Goal: Information Seeking & Learning: Learn about a topic

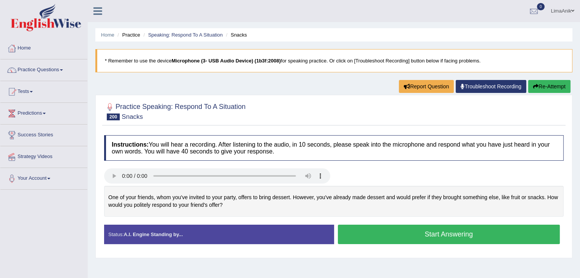
click at [394, 232] on button "Start Answering" at bounding box center [449, 234] width 222 height 19
click at [376, 233] on button "Start Answering" at bounding box center [449, 234] width 222 height 19
click at [401, 228] on button "Start Answering" at bounding box center [449, 234] width 222 height 19
click at [371, 231] on button "Start Answering" at bounding box center [449, 234] width 222 height 19
click at [439, 244] on div "Start Answering" at bounding box center [449, 235] width 230 height 21
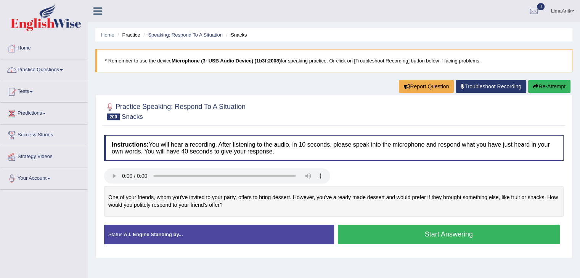
click at [442, 236] on button "Start Answering" at bounding box center [449, 234] width 222 height 19
click at [405, 231] on button "Start Answering" at bounding box center [449, 234] width 222 height 19
click at [376, 230] on button "Start Answering" at bounding box center [449, 234] width 222 height 19
click at [440, 234] on button "Start Answering" at bounding box center [449, 234] width 222 height 19
click at [401, 237] on button "Start Answering" at bounding box center [449, 234] width 222 height 19
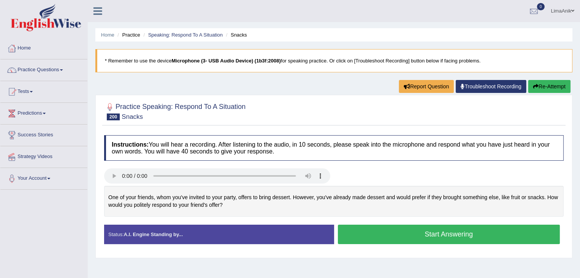
click at [423, 237] on button "Start Answering" at bounding box center [449, 234] width 222 height 19
click at [401, 244] on div "Start Answering" at bounding box center [449, 235] width 230 height 21
click at [414, 236] on button "Start Answering" at bounding box center [449, 234] width 222 height 19
click at [405, 230] on button "Start Answering" at bounding box center [449, 234] width 222 height 19
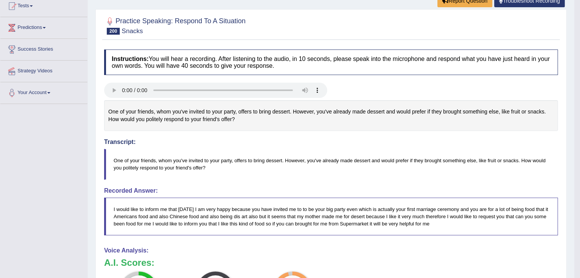
scroll to position [108, 0]
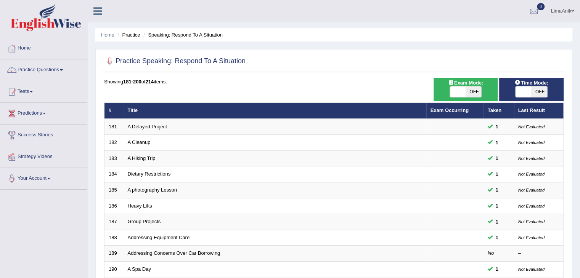
click at [44, 71] on link "Practice Questions" at bounding box center [43, 68] width 87 height 19
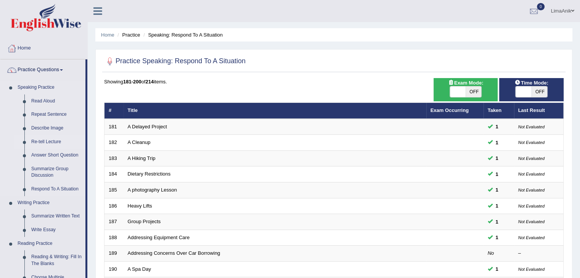
click at [49, 141] on link "Re-tell Lecture" at bounding box center [57, 142] width 58 height 14
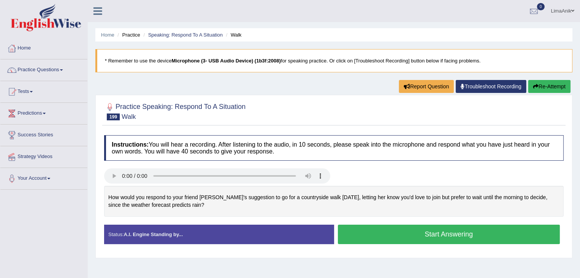
click at [379, 234] on button "Start Answering" at bounding box center [449, 234] width 222 height 19
click at [406, 230] on button "Start Answering" at bounding box center [449, 234] width 222 height 19
click at [379, 238] on button "Start Answering" at bounding box center [449, 234] width 222 height 19
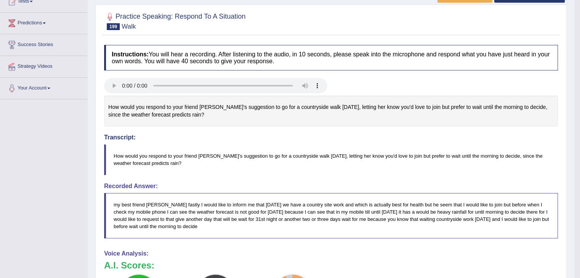
scroll to position [125, 0]
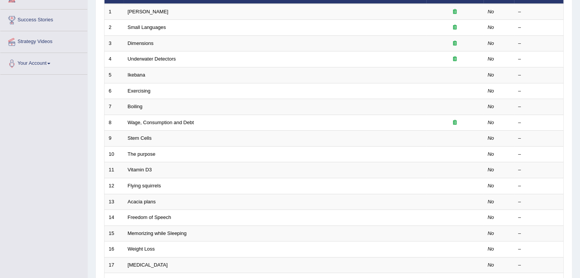
scroll to position [224, 0]
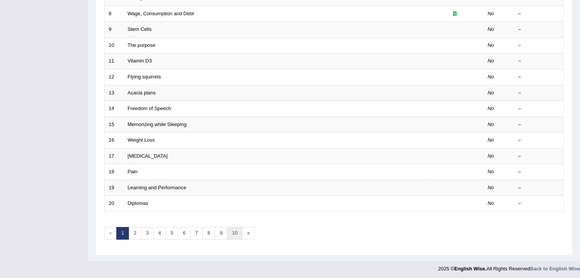
click at [233, 228] on link "10" at bounding box center [234, 233] width 15 height 13
click at [234, 230] on link "10" at bounding box center [234, 233] width 15 height 13
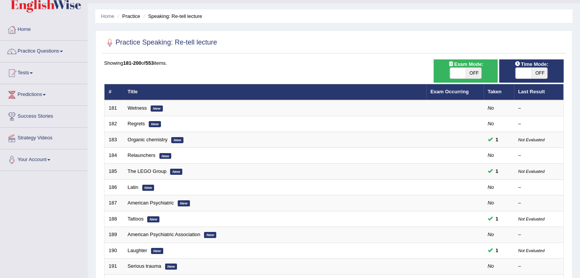
scroll to position [15, 0]
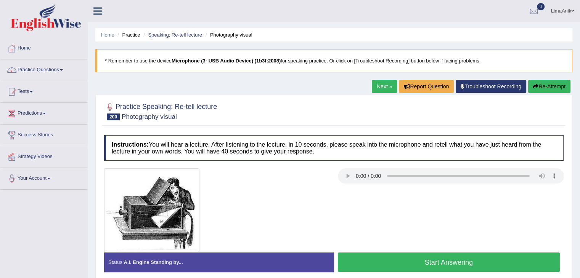
click at [419, 254] on button "Start Answering" at bounding box center [449, 262] width 222 height 19
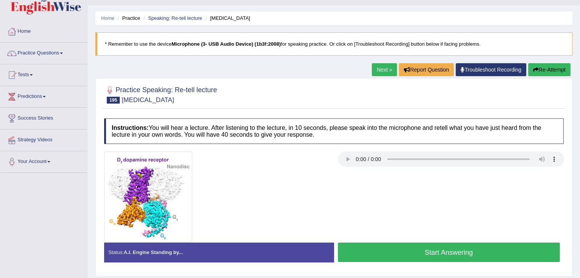
scroll to position [14, 0]
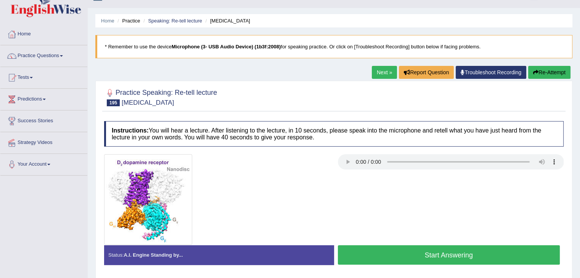
click at [444, 252] on button "Start Answering" at bounding box center [449, 255] width 222 height 19
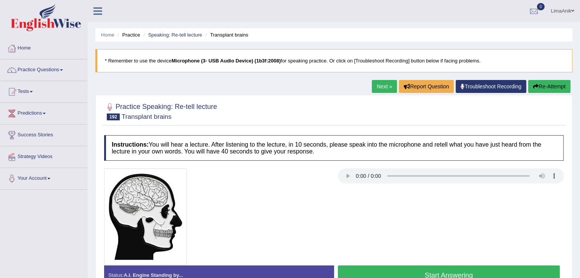
scroll to position [48, 0]
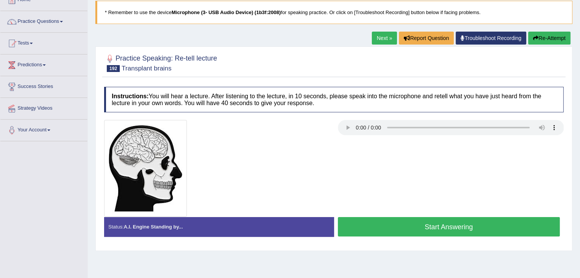
click at [381, 220] on button "Start Answering" at bounding box center [449, 226] width 222 height 19
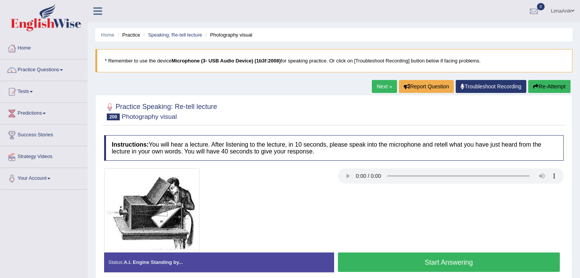
click at [437, 259] on button "Start Answering" at bounding box center [449, 262] width 222 height 19
click at [435, 254] on button "Start Answering" at bounding box center [449, 262] width 222 height 19
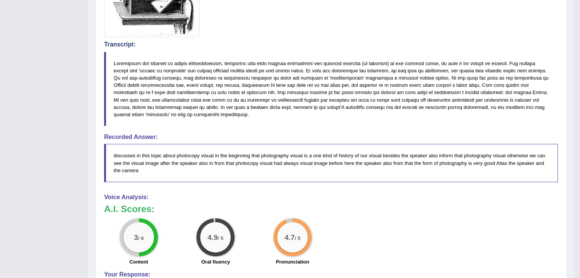
scroll to position [217, 0]
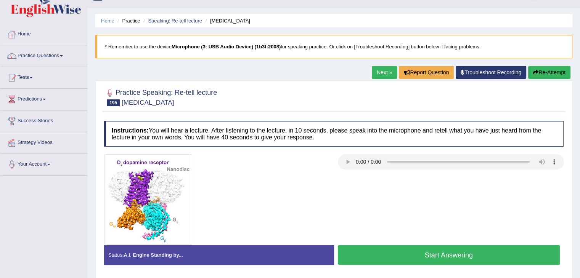
click at [424, 249] on button "Start Answering" at bounding box center [449, 255] width 222 height 19
click at [416, 250] on button "Start Answering" at bounding box center [449, 255] width 222 height 19
click at [429, 255] on button "Start Answering" at bounding box center [449, 255] width 222 height 19
click at [394, 251] on button "Start Answering" at bounding box center [449, 255] width 222 height 19
click at [421, 252] on button "Start Answering" at bounding box center [449, 255] width 222 height 19
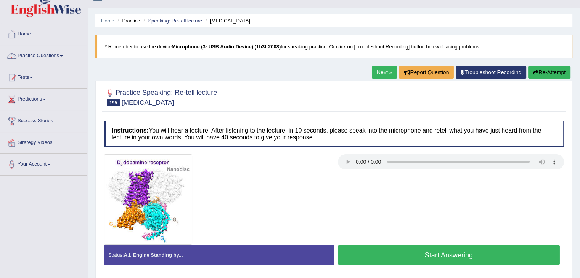
click at [421, 260] on button "Start Answering" at bounding box center [449, 255] width 222 height 19
drag, startPoint x: 432, startPoint y: 244, endPoint x: 428, endPoint y: 249, distance: 6.0
click at [428, 249] on div "Instructions: You will hear a lecture. After listening to the lecture, in 10 se…" at bounding box center [333, 195] width 463 height 157
click at [428, 249] on button "Start Answering" at bounding box center [449, 255] width 222 height 19
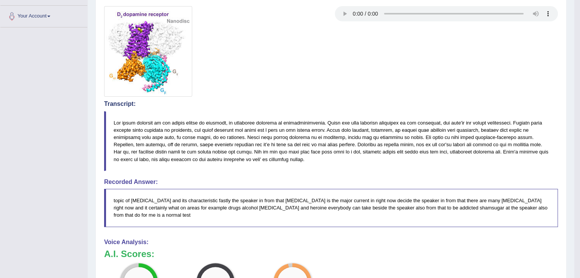
scroll to position [183, 0]
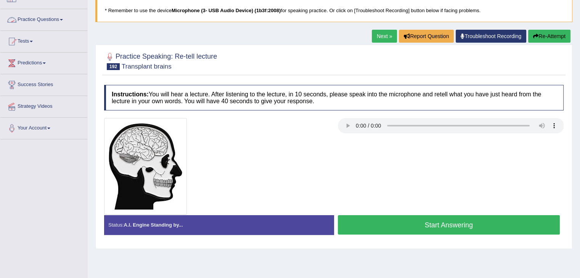
scroll to position [48, 0]
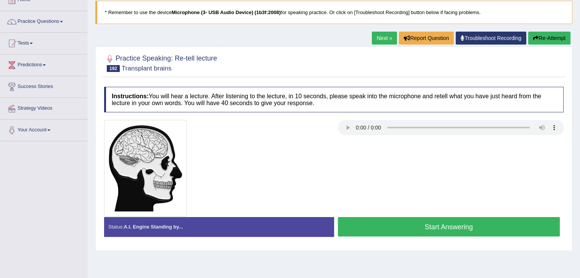
click at [395, 220] on button "Start Answering" at bounding box center [449, 226] width 222 height 19
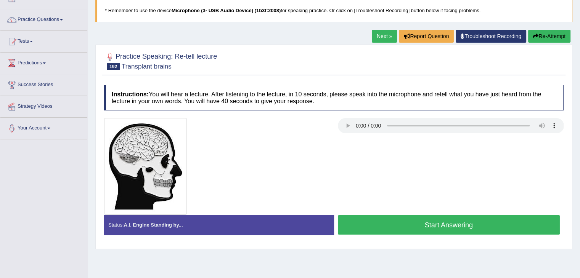
scroll to position [48, 0]
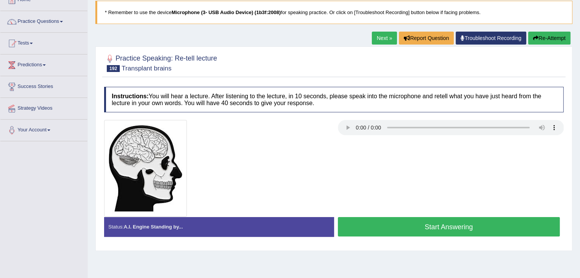
click at [386, 218] on button "Start Answering" at bounding box center [449, 226] width 222 height 19
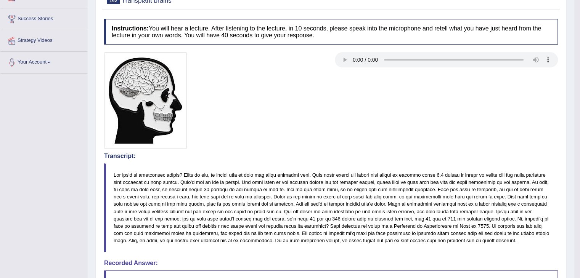
scroll to position [123, 0]
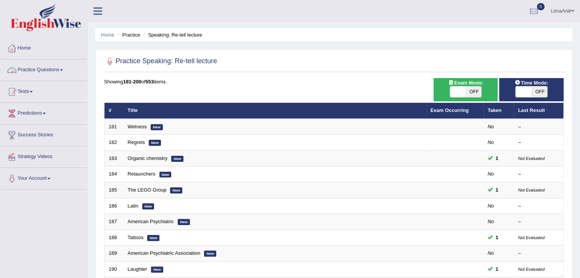
click at [42, 67] on link "Practice Questions" at bounding box center [43, 68] width 87 height 19
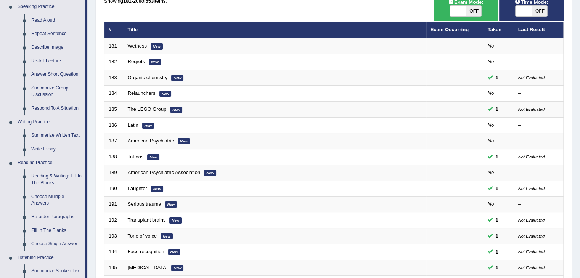
scroll to position [90, 0]
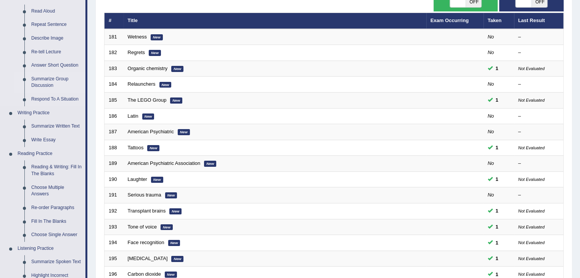
click at [54, 79] on link "Summarize Group Discussion" at bounding box center [57, 82] width 58 height 20
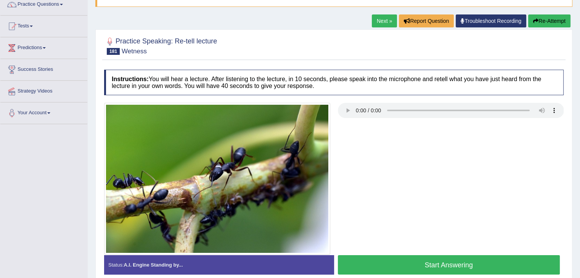
scroll to position [71, 0]
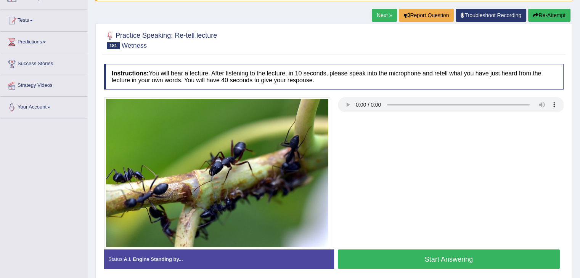
drag, startPoint x: 389, startPoint y: 182, endPoint x: 435, endPoint y: 238, distance: 72.3
click at [435, 238] on div at bounding box center [333, 173] width 467 height 152
drag, startPoint x: 585, startPoint y: 206, endPoint x: 398, endPoint y: 233, distance: 189.2
click at [398, 233] on div at bounding box center [333, 173] width 467 height 152
click at [398, 250] on button "Start Answering" at bounding box center [449, 259] width 222 height 19
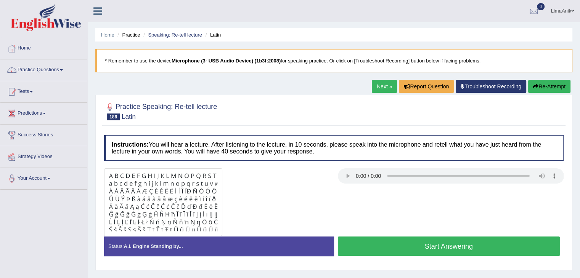
click at [146, 83] on div "Home Practice Speaking: Re-tell lecture Latin * Remember to use the device Micr…" at bounding box center [334, 190] width 492 height 381
click at [398, 242] on button "Start Answering" at bounding box center [449, 246] width 222 height 19
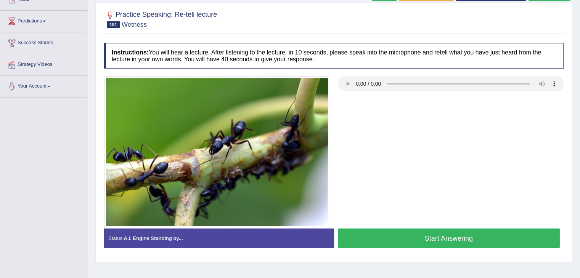
scroll to position [95, 0]
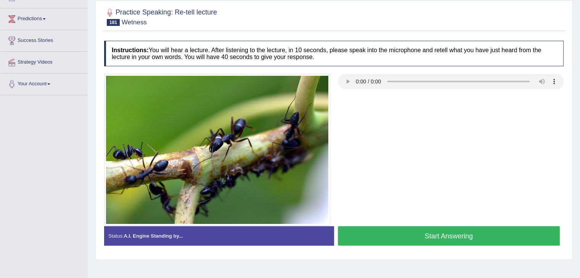
click at [410, 239] on button "Start Answering" at bounding box center [449, 235] width 222 height 19
click at [376, 235] on button "Start Answering" at bounding box center [449, 235] width 222 height 19
click at [407, 238] on button "Start Answering" at bounding box center [449, 235] width 222 height 19
click at [425, 237] on button "Start Answering" at bounding box center [449, 235] width 222 height 19
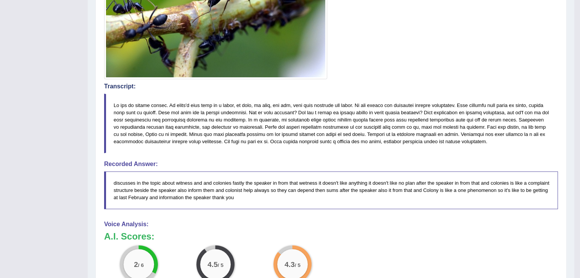
scroll to position [265, 0]
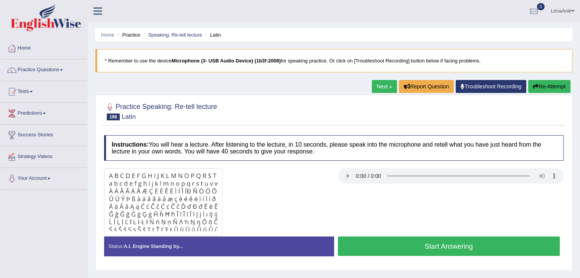
click at [396, 237] on button "Start Answering" at bounding box center [449, 246] width 222 height 19
click at [371, 246] on button "Start Answering" at bounding box center [449, 246] width 222 height 19
click at [424, 229] on div at bounding box center [333, 203] width 467 height 68
drag, startPoint x: 392, startPoint y: 233, endPoint x: 392, endPoint y: 238, distance: 5.0
click at [392, 238] on div "Instructions: You will hear a lecture. After listening to the lecture, in 10 se…" at bounding box center [333, 199] width 463 height 135
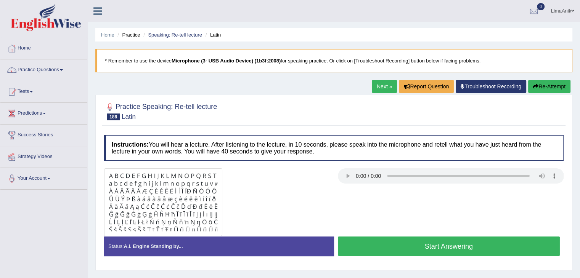
click at [392, 238] on button "Start Answering" at bounding box center [449, 246] width 222 height 19
click at [363, 242] on button "Start Answering" at bounding box center [449, 246] width 222 height 19
click at [371, 238] on button "Start Answering" at bounding box center [449, 246] width 222 height 19
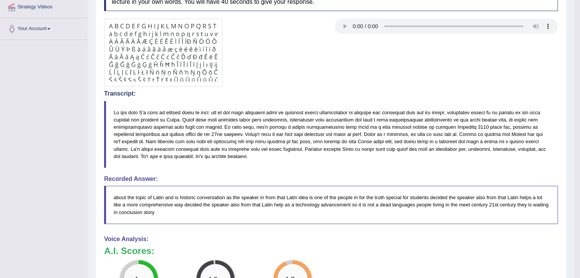
scroll to position [172, 0]
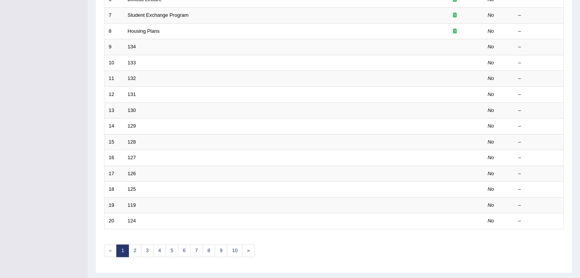
scroll to position [224, 0]
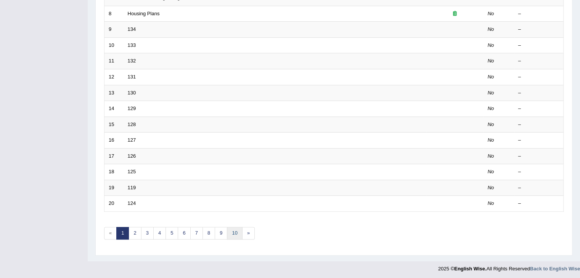
click at [231, 231] on link "10" at bounding box center [234, 233] width 15 height 13
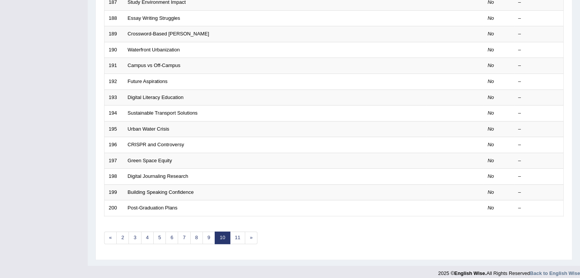
scroll to position [221, 0]
click at [208, 231] on link "9" at bounding box center [208, 237] width 13 height 13
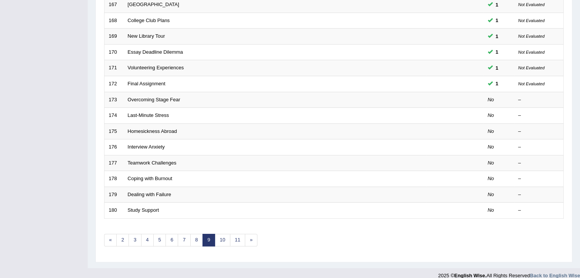
scroll to position [224, 0]
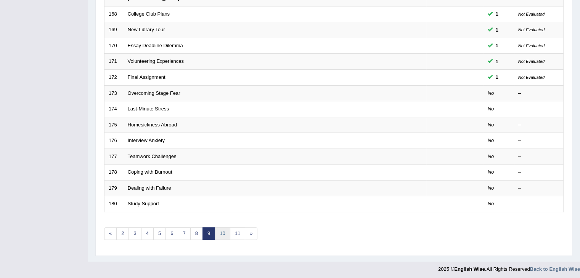
click at [217, 233] on link "10" at bounding box center [222, 234] width 15 height 13
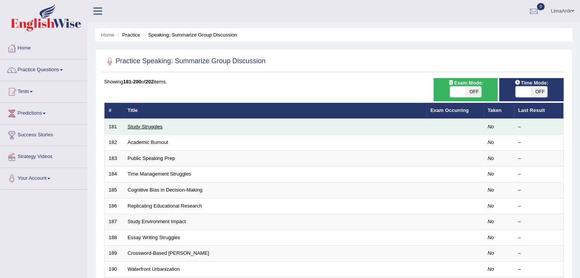
click at [148, 127] on link "Study Struggles" at bounding box center [145, 127] width 35 height 6
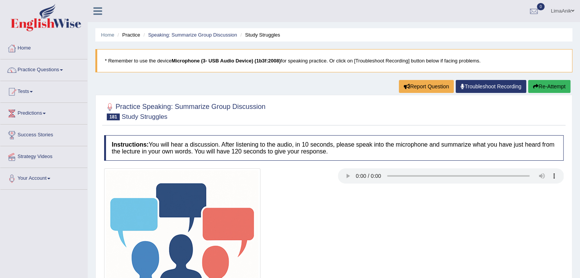
click at [314, 106] on div at bounding box center [333, 111] width 459 height 23
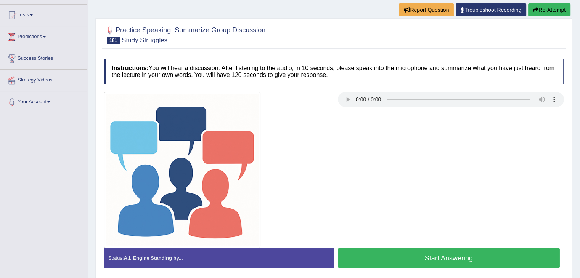
scroll to position [78, 0]
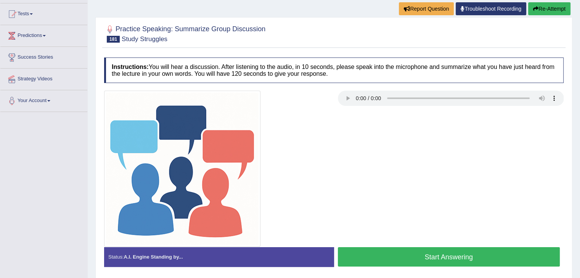
click at [442, 255] on button "Start Answering" at bounding box center [449, 256] width 222 height 19
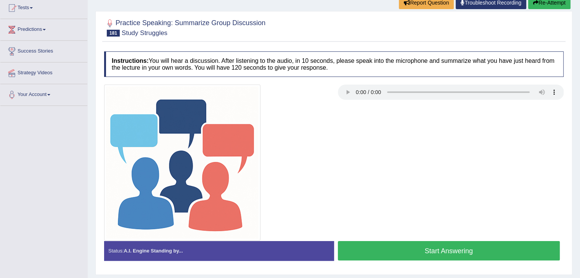
drag, startPoint x: 414, startPoint y: 252, endPoint x: 418, endPoint y: 213, distance: 39.5
click at [418, 213] on div "Instructions: You will hear a discussion. After listening to the audio, in 10 s…" at bounding box center [333, 159] width 463 height 223
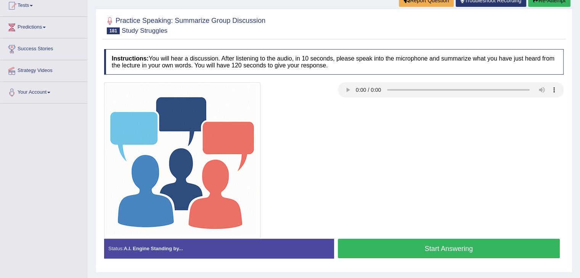
scroll to position [84, 0]
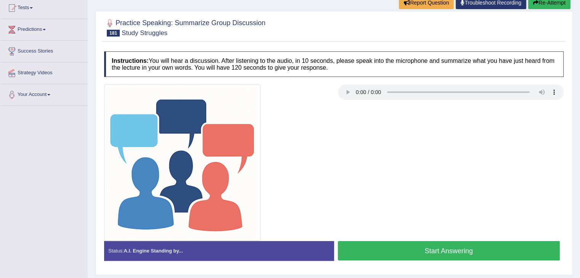
click at [430, 251] on button "Start Answering" at bounding box center [449, 250] width 222 height 19
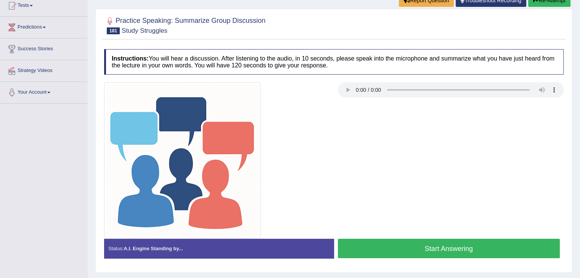
click at [404, 241] on button "Start Answering" at bounding box center [449, 248] width 222 height 19
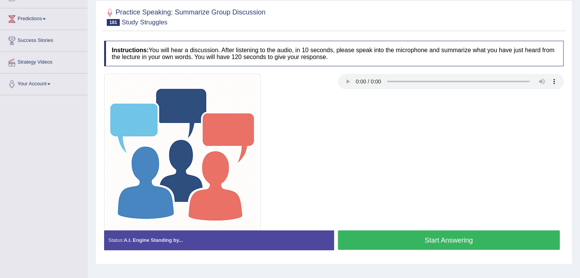
scroll to position [86, 0]
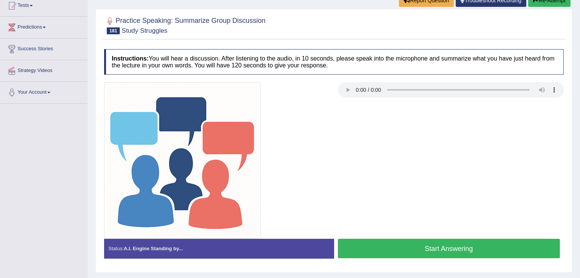
click at [429, 237] on div at bounding box center [333, 160] width 467 height 156
click at [414, 246] on button "Start Answering" at bounding box center [449, 248] width 222 height 19
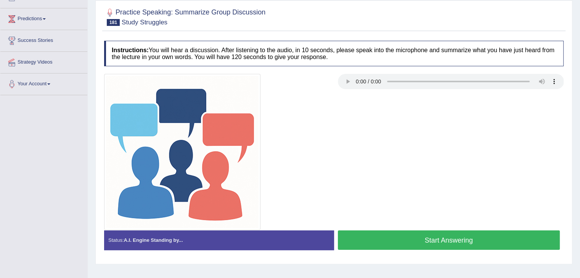
scroll to position [86, 0]
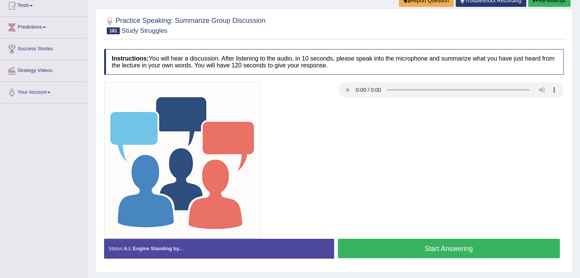
click at [386, 244] on button "Start Answering" at bounding box center [449, 248] width 222 height 19
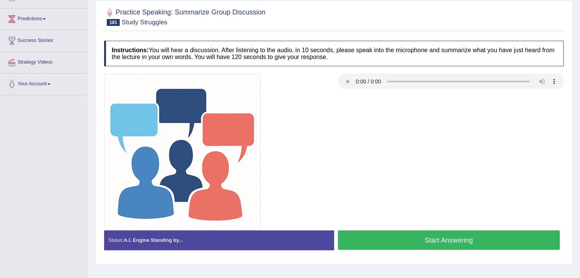
scroll to position [86, 0]
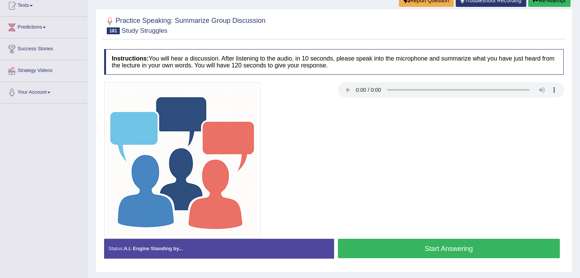
click at [425, 250] on button "Start Answering" at bounding box center [449, 248] width 222 height 19
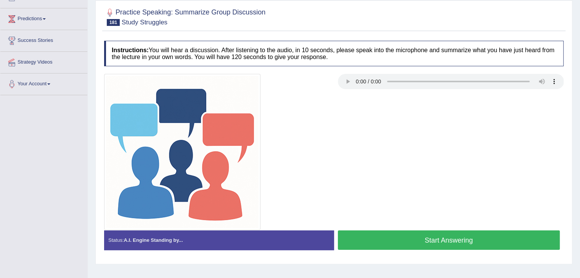
scroll to position [86, 0]
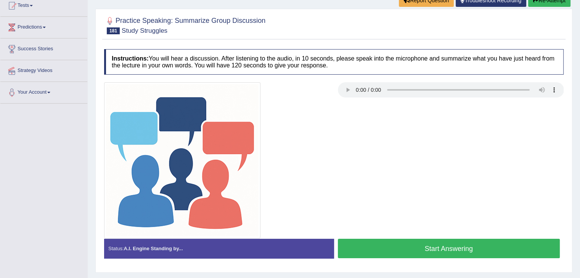
click at [403, 243] on button "Start Answering" at bounding box center [449, 248] width 222 height 19
click at [390, 246] on button "Start Answering" at bounding box center [449, 248] width 222 height 19
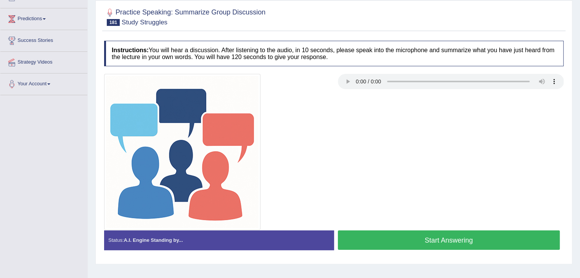
scroll to position [86, 0]
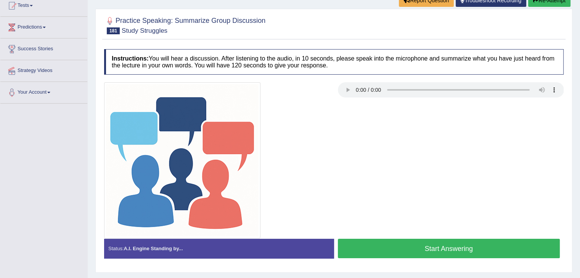
click at [427, 248] on button "Start Answering" at bounding box center [449, 248] width 222 height 19
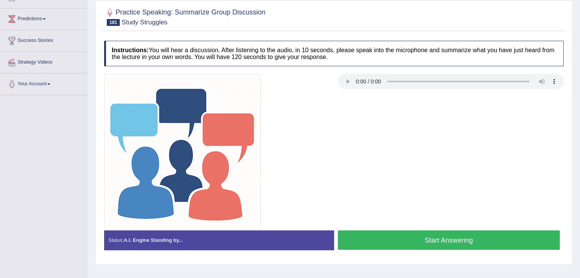
scroll to position [86, 0]
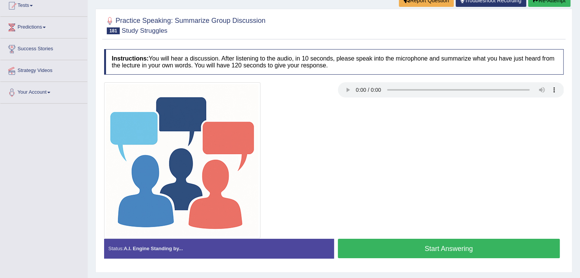
click at [415, 241] on button "Start Answering" at bounding box center [449, 248] width 222 height 19
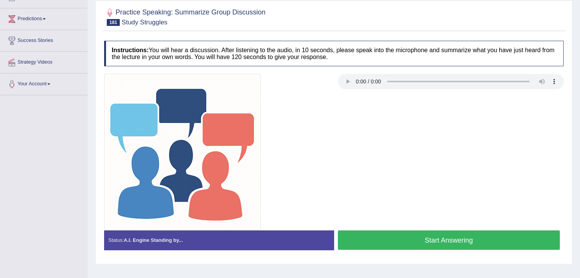
scroll to position [86, 0]
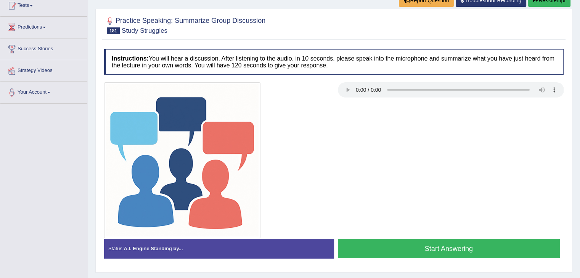
click at [400, 241] on button "Start Answering" at bounding box center [449, 248] width 222 height 19
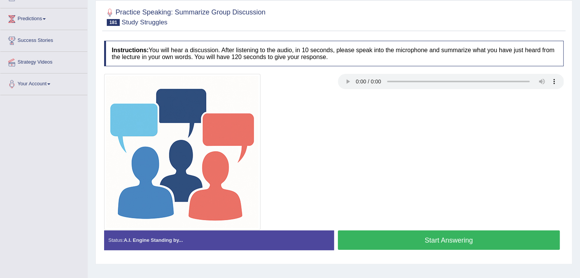
scroll to position [86, 0]
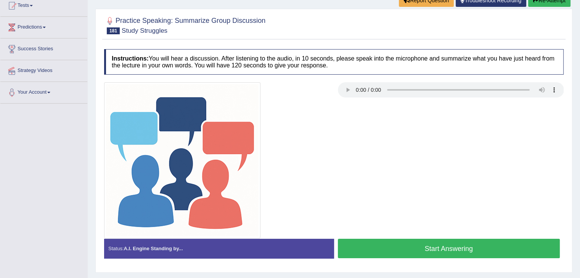
click at [408, 249] on button "Start Answering" at bounding box center [449, 248] width 222 height 19
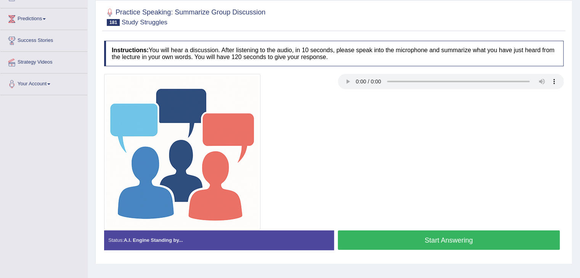
scroll to position [86, 0]
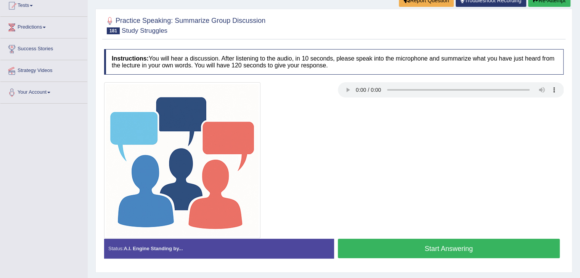
click at [427, 247] on button "Start Answering" at bounding box center [449, 248] width 222 height 19
click at [420, 250] on button "Start Answering" at bounding box center [449, 248] width 222 height 19
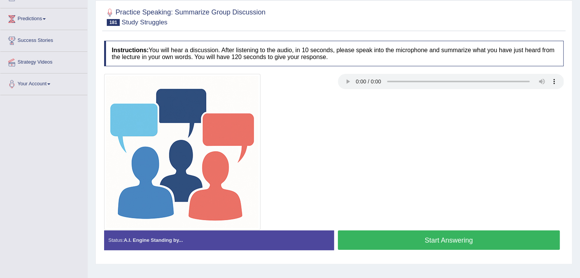
click at [420, 238] on button "Start Answering" at bounding box center [449, 240] width 222 height 19
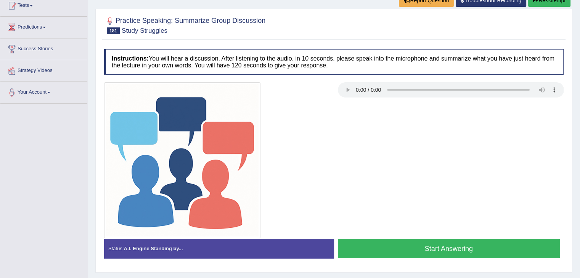
click at [405, 239] on div "Created with Highcharts 7.1.2 Great Too slow Too fast Time Speech pace meter: 0…" at bounding box center [451, 239] width 234 height 0
click at [405, 239] on button "Start Answering" at bounding box center [449, 248] width 222 height 19
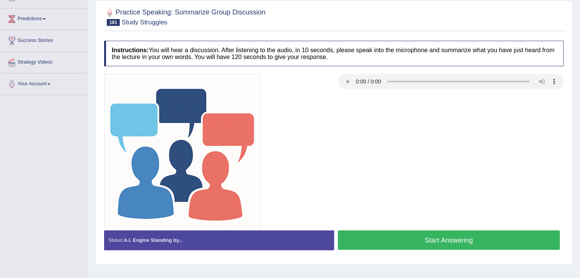
scroll to position [86, 0]
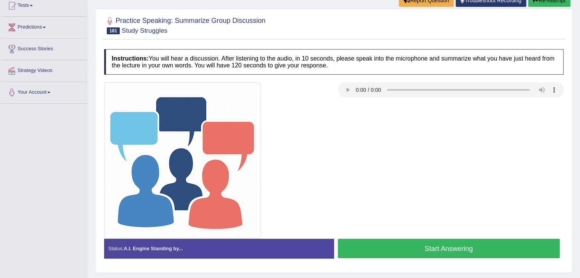
click at [399, 237] on div at bounding box center [333, 160] width 467 height 156
click at [398, 239] on button "Start Answering" at bounding box center [449, 248] width 222 height 19
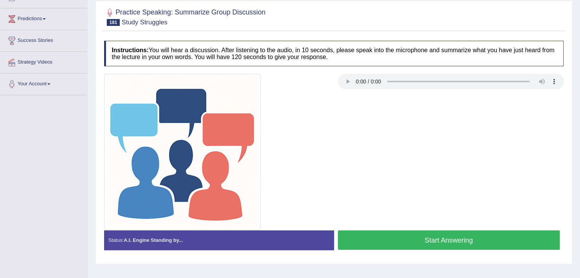
scroll to position [86, 0]
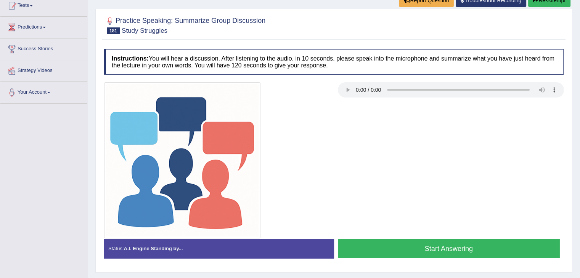
click at [438, 244] on button "Start Answering" at bounding box center [449, 248] width 222 height 19
click at [419, 243] on button "Start Answering" at bounding box center [449, 248] width 222 height 19
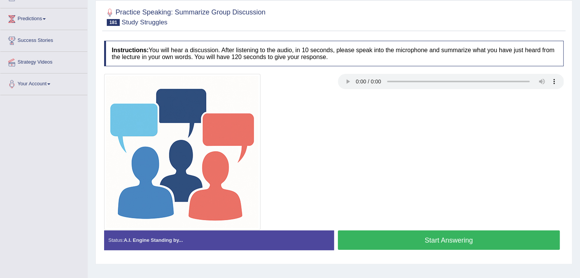
scroll to position [86, 0]
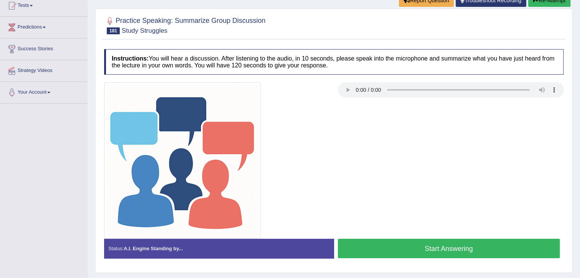
click at [418, 243] on button "Start Answering" at bounding box center [449, 248] width 222 height 19
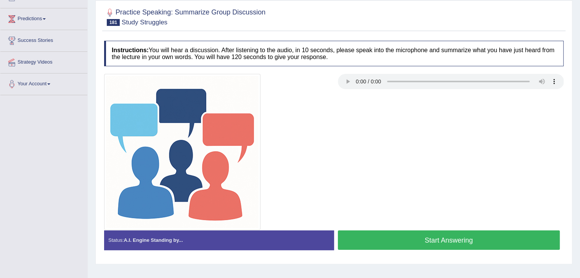
scroll to position [86, 0]
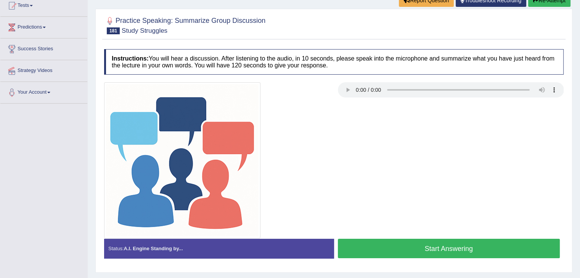
click at [411, 241] on button "Start Answering" at bounding box center [449, 248] width 222 height 19
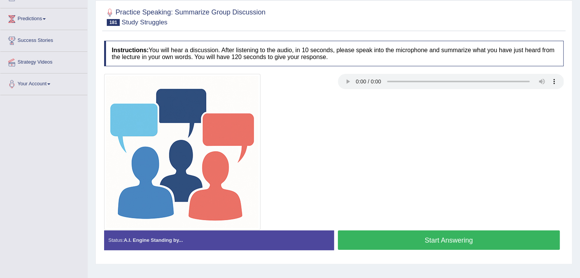
scroll to position [86, 0]
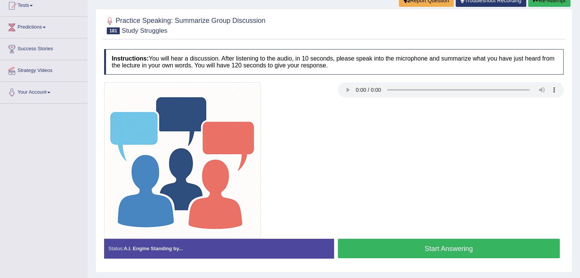
click at [405, 246] on button "Start Answering" at bounding box center [449, 248] width 222 height 19
click at [412, 245] on button "Start Answering" at bounding box center [449, 248] width 222 height 19
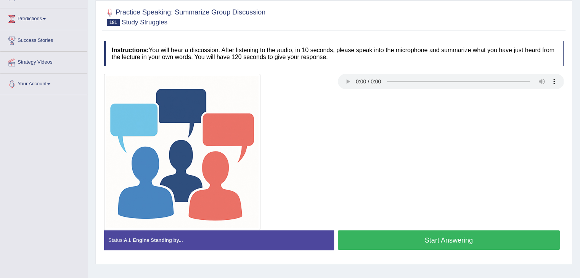
scroll to position [86, 0]
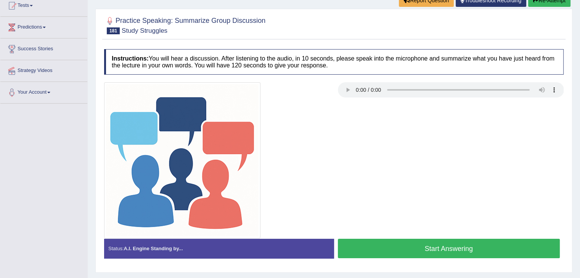
click at [427, 243] on button "Start Answering" at bounding box center [449, 248] width 222 height 19
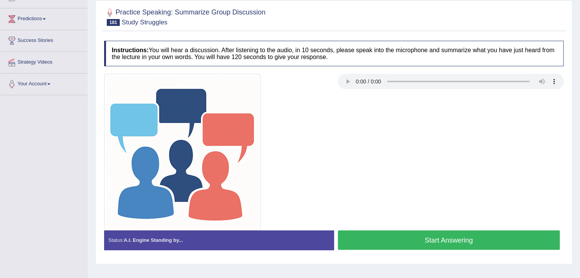
scroll to position [86, 0]
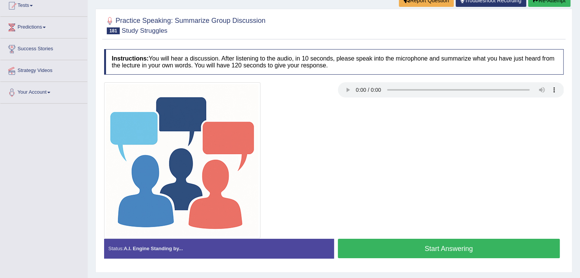
click at [406, 241] on button "Start Answering" at bounding box center [449, 248] width 222 height 19
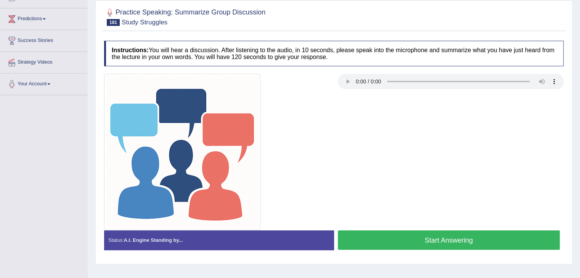
scroll to position [86, 0]
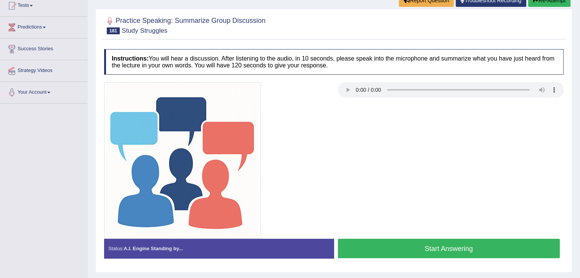
click at [431, 246] on button "Start Answering" at bounding box center [449, 248] width 222 height 19
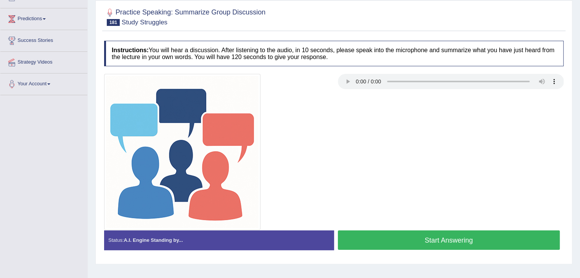
scroll to position [86, 0]
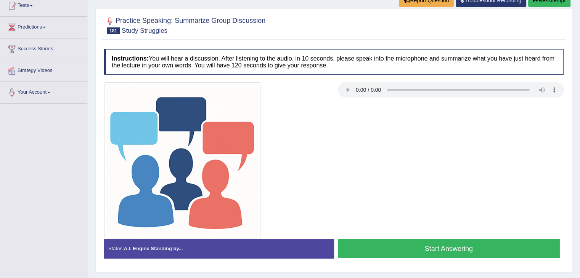
click at [401, 240] on button "Start Answering" at bounding box center [449, 248] width 222 height 19
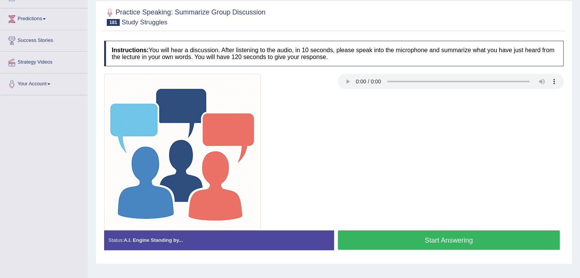
scroll to position [86, 0]
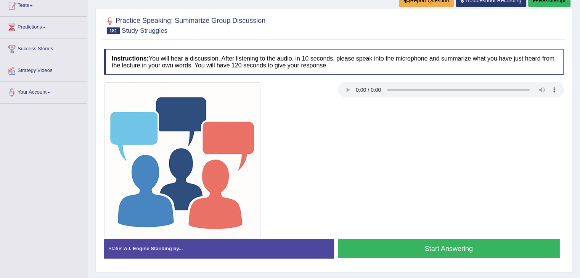
click at [392, 239] on button "Start Answering" at bounding box center [449, 248] width 222 height 19
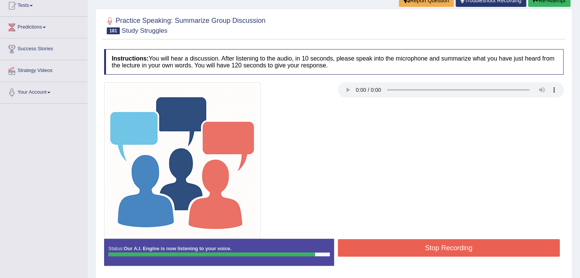
click at [422, 245] on button "Stop Recording" at bounding box center [449, 248] width 222 height 18
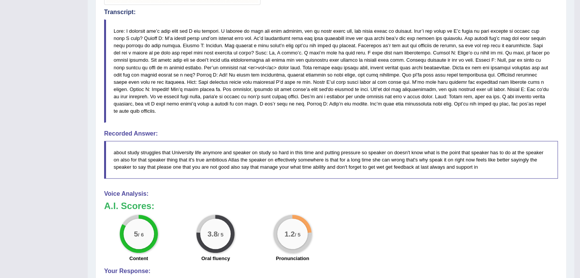
scroll to position [326, 0]
